Goal: Transaction & Acquisition: Purchase product/service

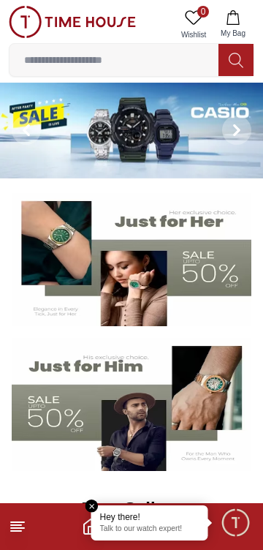
click at [20, 519] on icon at bounding box center [18, 527] width 18 height 18
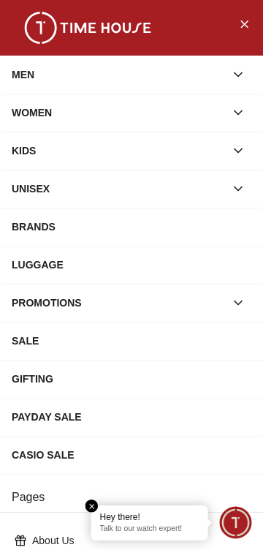
click at [34, 68] on div "MEN" at bounding box center [118, 74] width 213 height 26
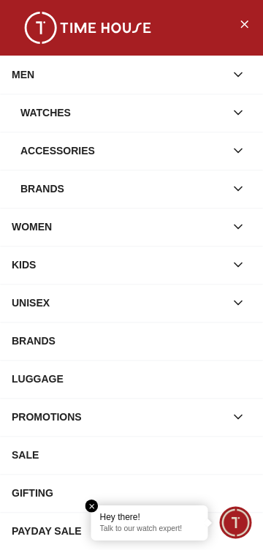
click at [31, 108] on div "Watches" at bounding box center [122, 112] width 205 height 26
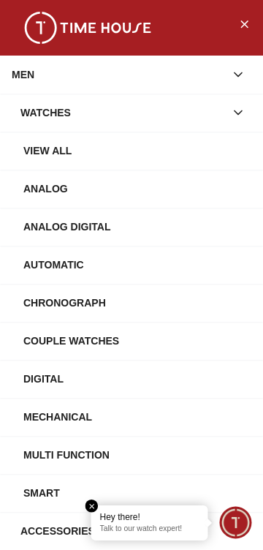
click at [32, 147] on div "View All" at bounding box center [137, 150] width 228 height 26
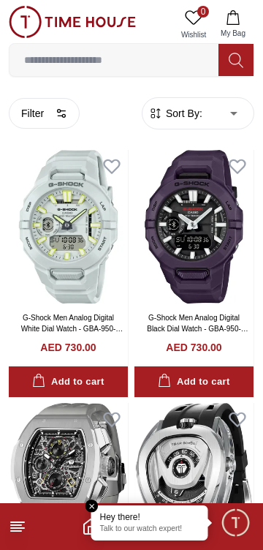
click at [189, 109] on span "Sort By:" at bounding box center [182, 113] width 39 height 15
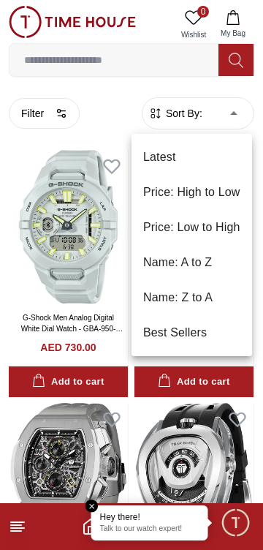
click at [168, 194] on li "Price: High to Low" at bounding box center [192, 192] width 121 height 35
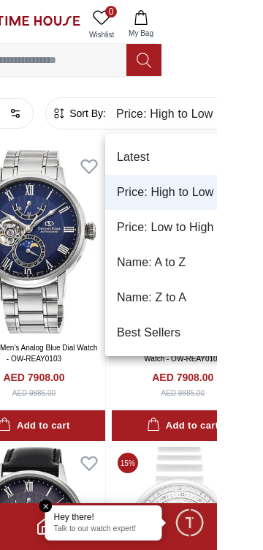
click at [183, 225] on li "Price: Low to High" at bounding box center [222, 227] width 143 height 35
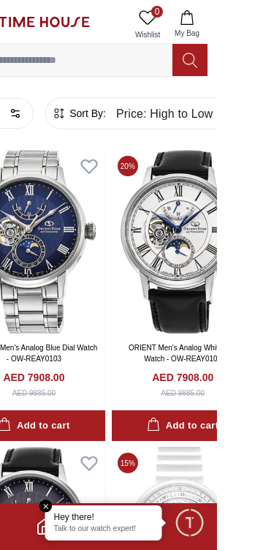
type input "*"
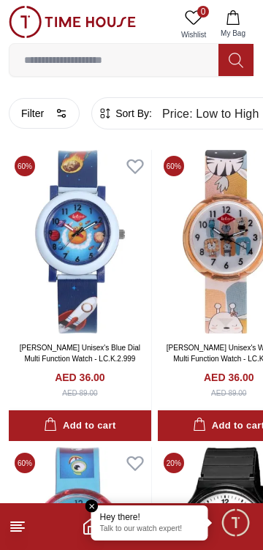
click at [34, 17] on img at bounding box center [72, 22] width 127 height 32
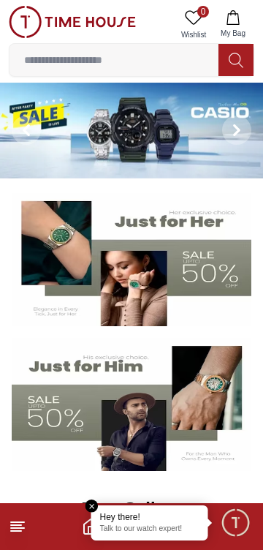
click at [95, 505] on em "Close tooltip" at bounding box center [92, 505] width 13 height 13
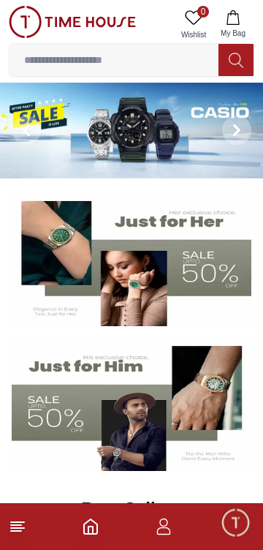
click at [167, 531] on icon "button" at bounding box center [164, 527] width 18 height 18
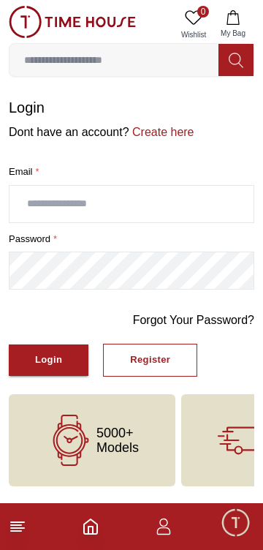
click at [96, 523] on icon "Home" at bounding box center [91, 527] width 18 height 18
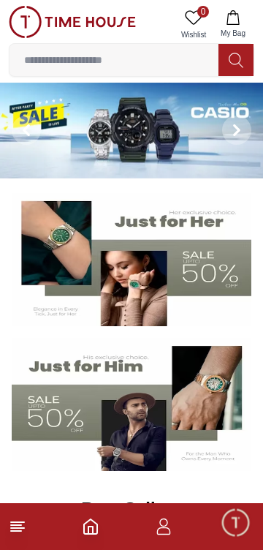
click at [25, 526] on icon at bounding box center [18, 527] width 18 height 18
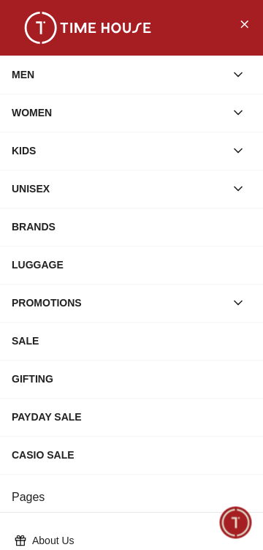
scroll to position [272, 0]
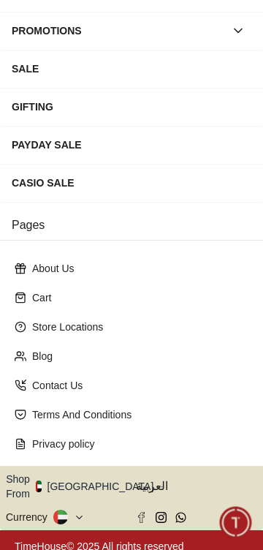
click at [86, 484] on button "Shop From UAE" at bounding box center [85, 485] width 159 height 29
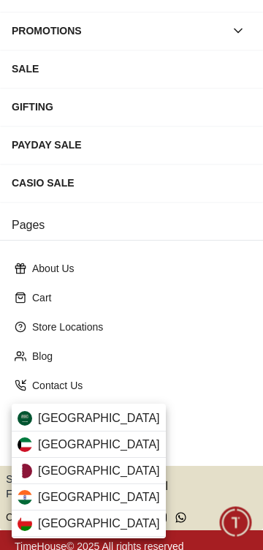
click at [34, 472] on div "Qatar" at bounding box center [89, 471] width 154 height 26
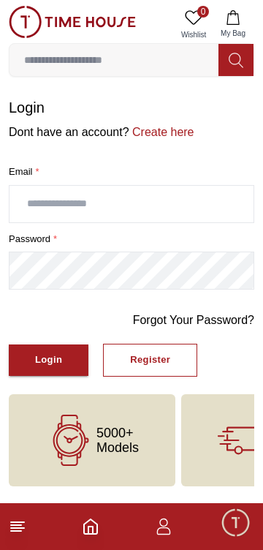
click at [20, 522] on line at bounding box center [17, 522] width 13 height 0
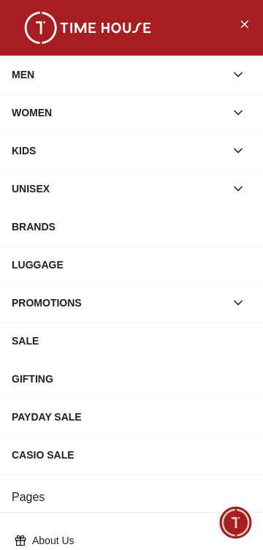
click at [231, 82] on button "button" at bounding box center [238, 74] width 26 height 26
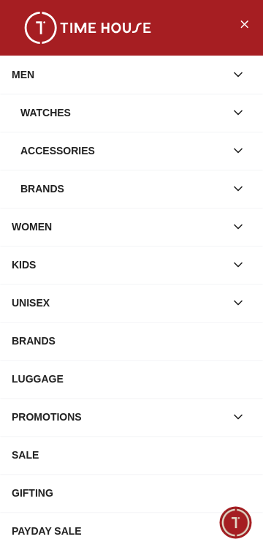
click at [221, 109] on div "Watches" at bounding box center [122, 112] width 205 height 26
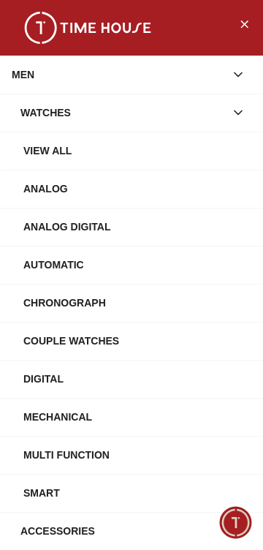
click at [227, 110] on button "button" at bounding box center [238, 112] width 26 height 26
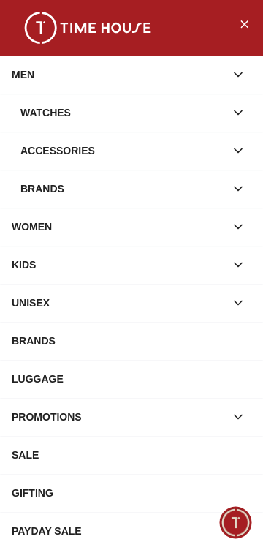
click at [233, 154] on icon "button" at bounding box center [238, 150] width 15 height 15
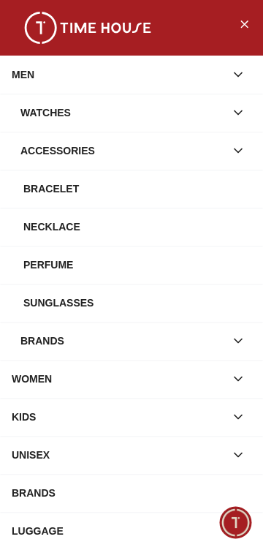
click at [57, 260] on div "Perfume" at bounding box center [137, 264] width 228 height 26
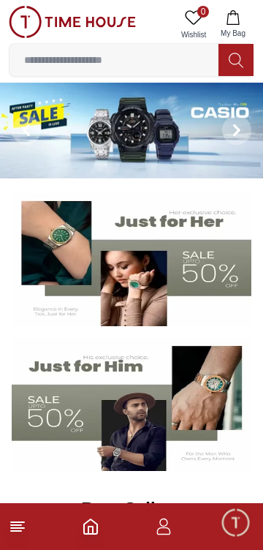
click at [21, 522] on line at bounding box center [17, 522] width 13 height 0
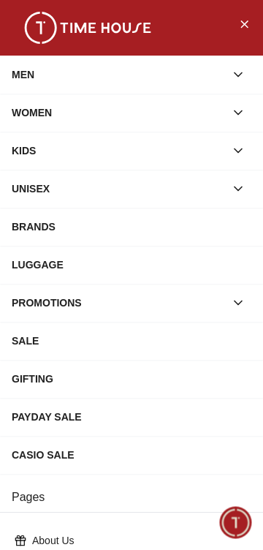
click at [238, 85] on button "button" at bounding box center [238, 74] width 26 height 26
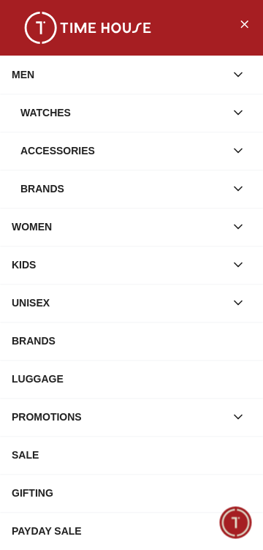
click at [219, 107] on div "Watches" at bounding box center [122, 112] width 205 height 26
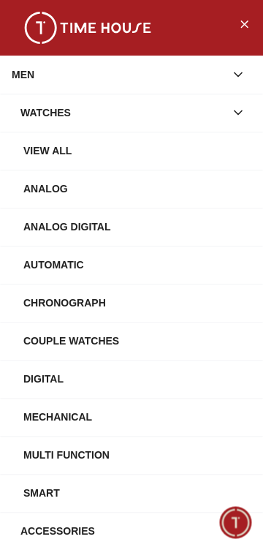
click at [96, 417] on div "Mechanical" at bounding box center [137, 417] width 228 height 26
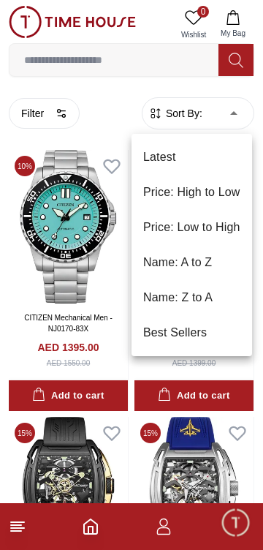
click at [221, 224] on li "Price: Low to High" at bounding box center [192, 227] width 121 height 35
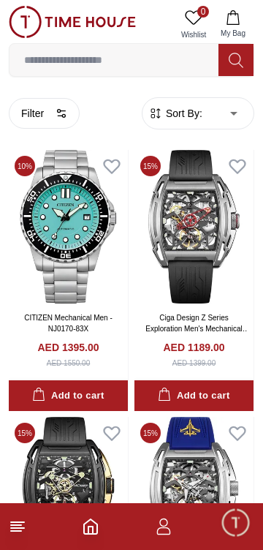
type input "*"
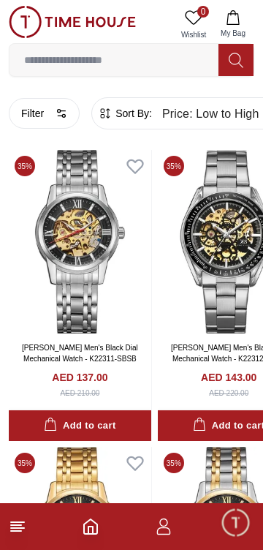
click at [225, 212] on img at bounding box center [229, 241] width 143 height 183
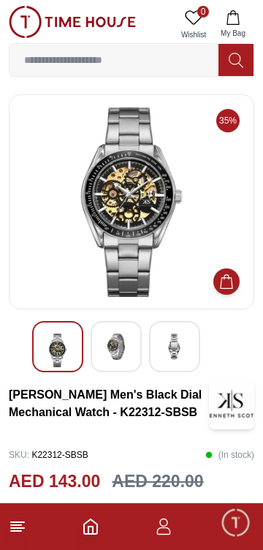
click at [121, 335] on img at bounding box center [116, 346] width 26 height 26
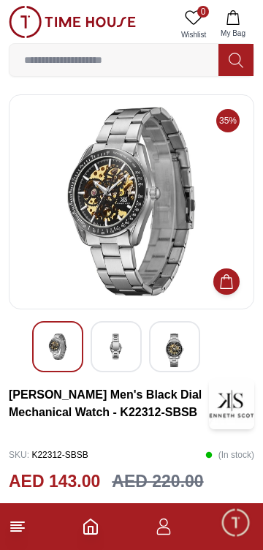
click at [118, 333] on img at bounding box center [116, 346] width 26 height 26
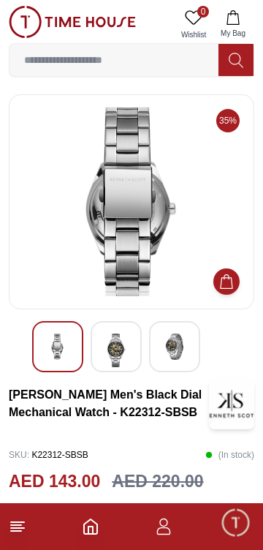
click at [137, 338] on div at bounding box center [116, 346] width 51 height 51
